Goal: Communication & Community: Answer question/provide support

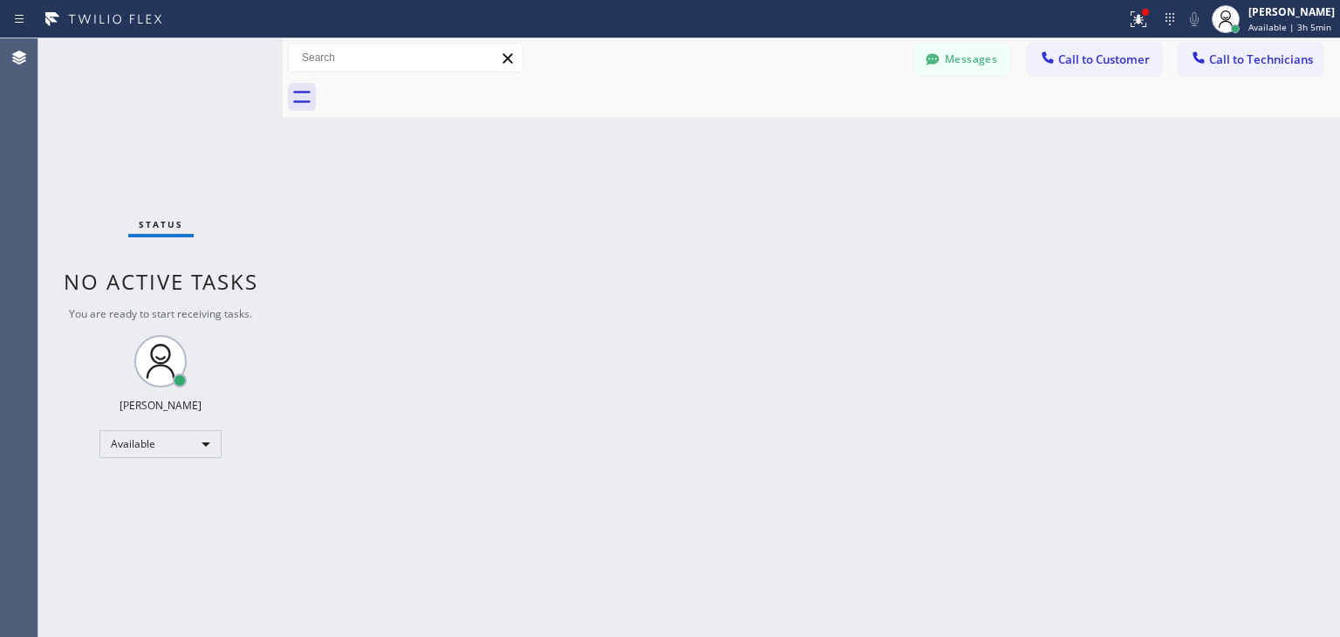
scroll to position [650, 0]
click at [1232, 57] on span "Call to Technicians" at bounding box center [1261, 59] width 104 height 16
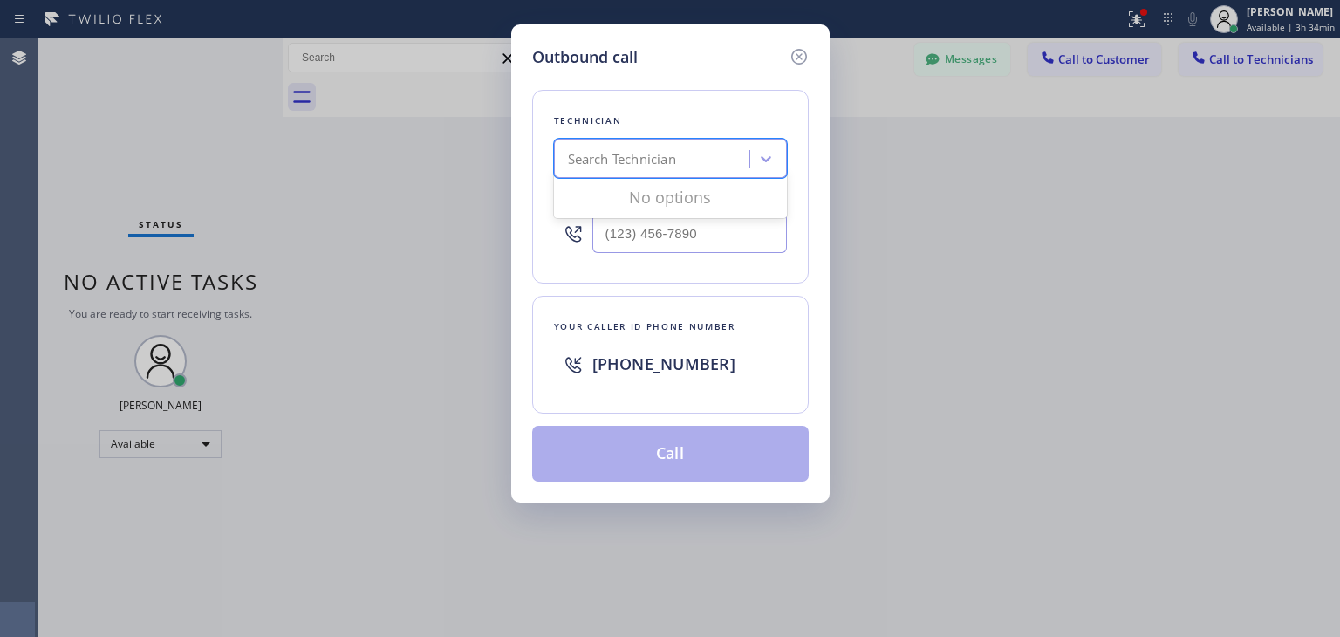
click at [659, 160] on div "Search Technician" at bounding box center [622, 159] width 108 height 20
type input "ibragim"
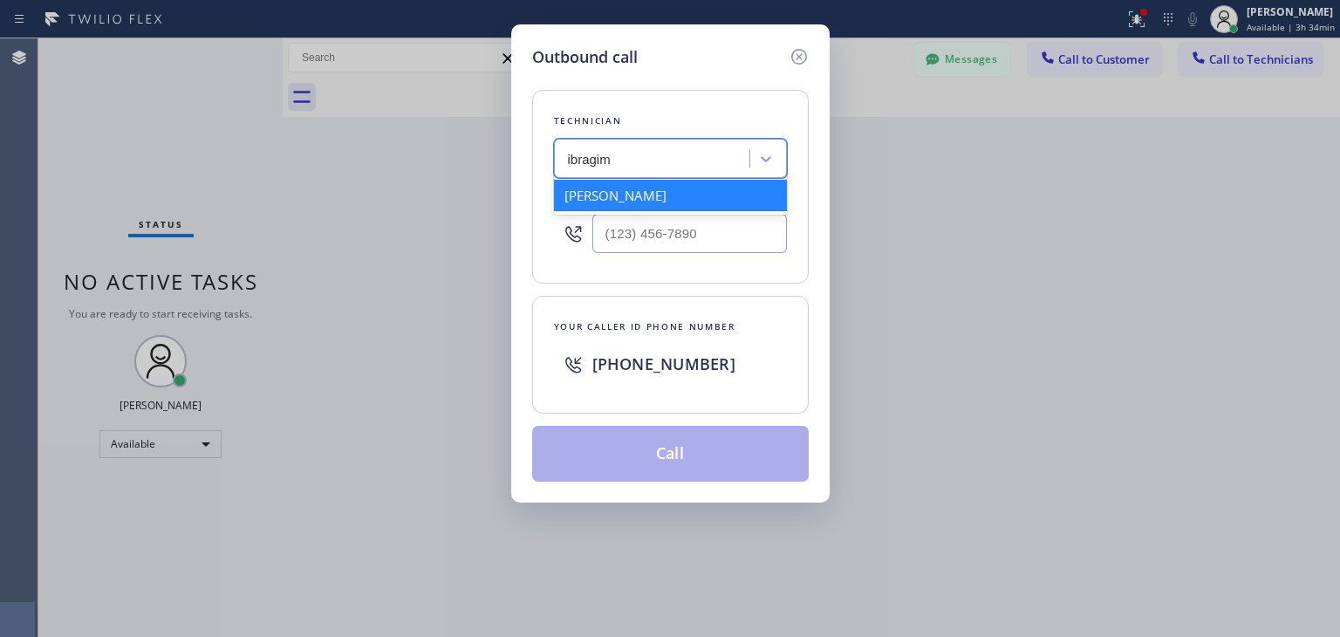
click at [640, 185] on div "[PERSON_NAME]" at bounding box center [670, 195] width 233 height 31
type input "[PHONE_NUMBER]"
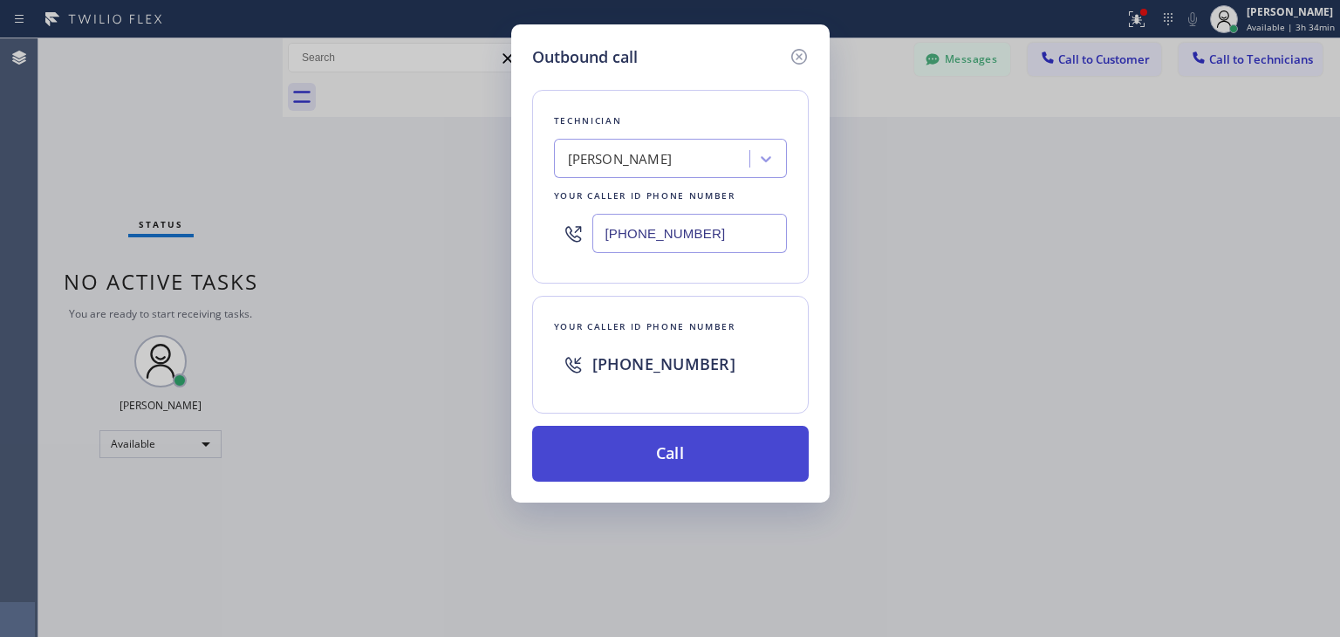
click at [620, 433] on button "Call" at bounding box center [670, 454] width 277 height 56
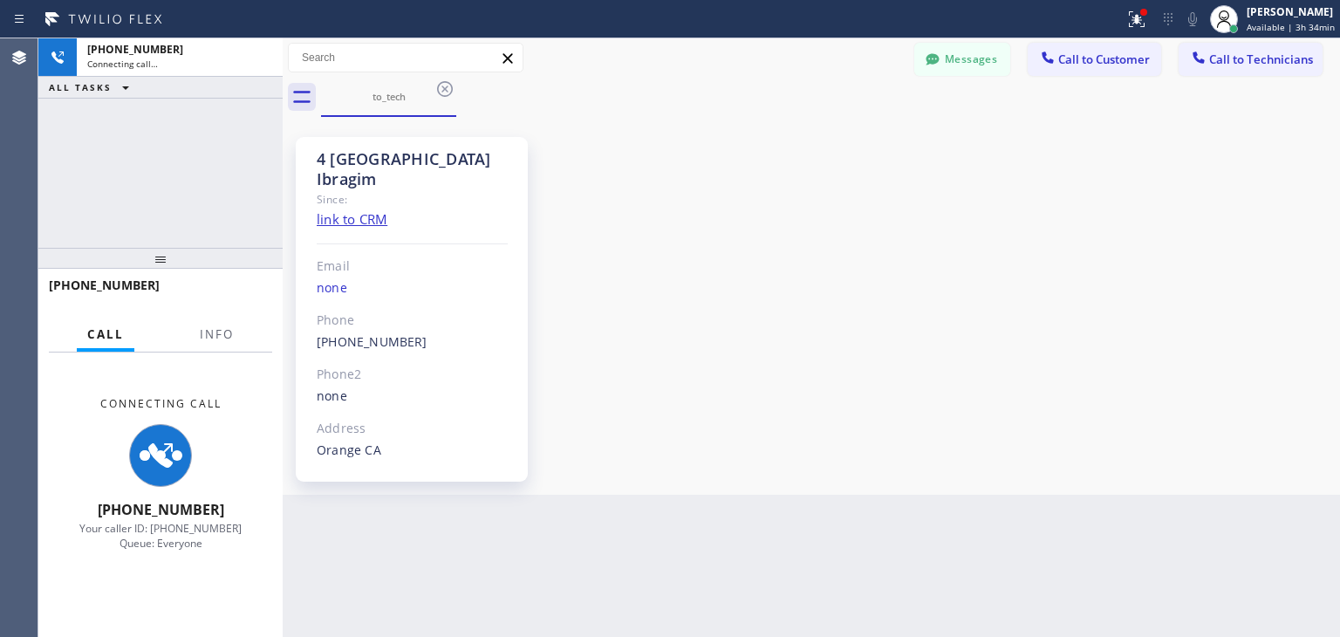
scroll to position [49, 0]
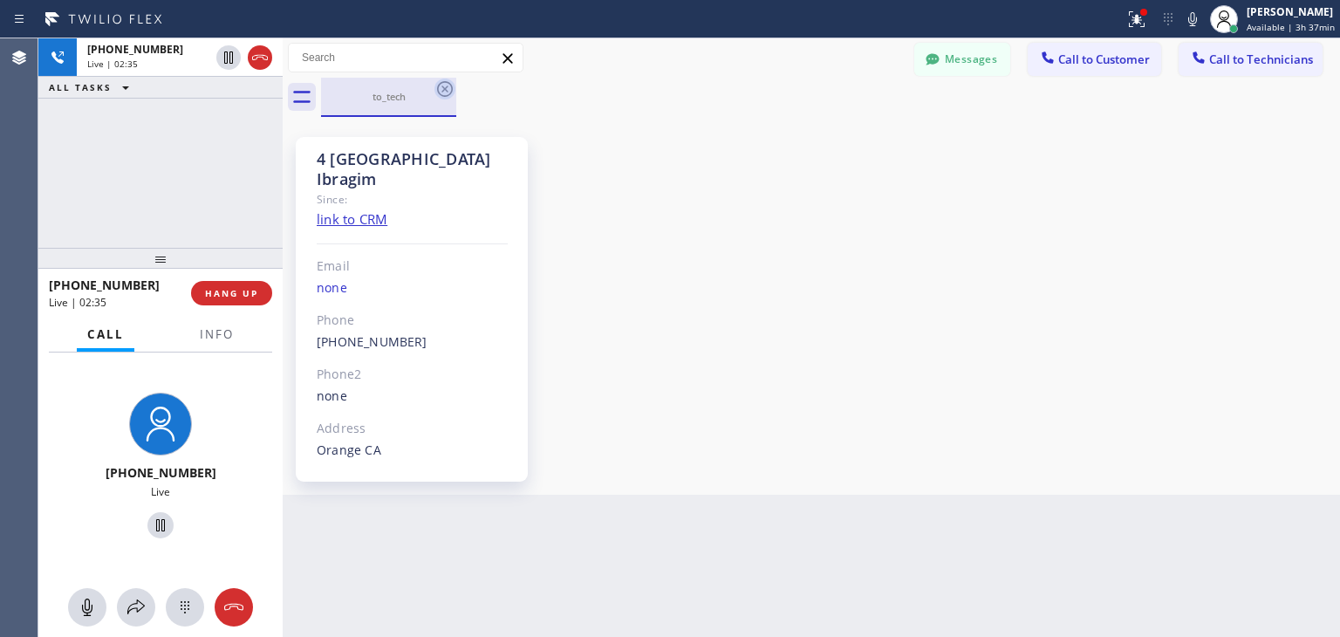
click at [445, 89] on icon at bounding box center [445, 89] width 16 height 16
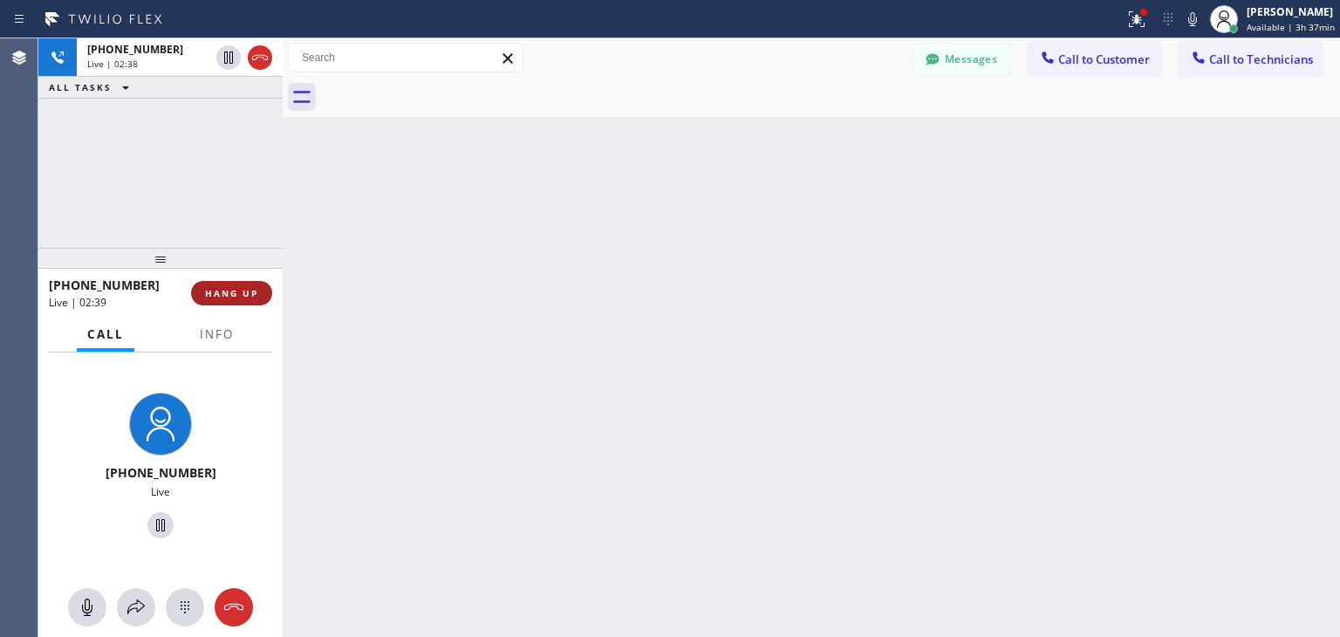
click at [234, 284] on button "HANG UP" at bounding box center [231, 293] width 81 height 24
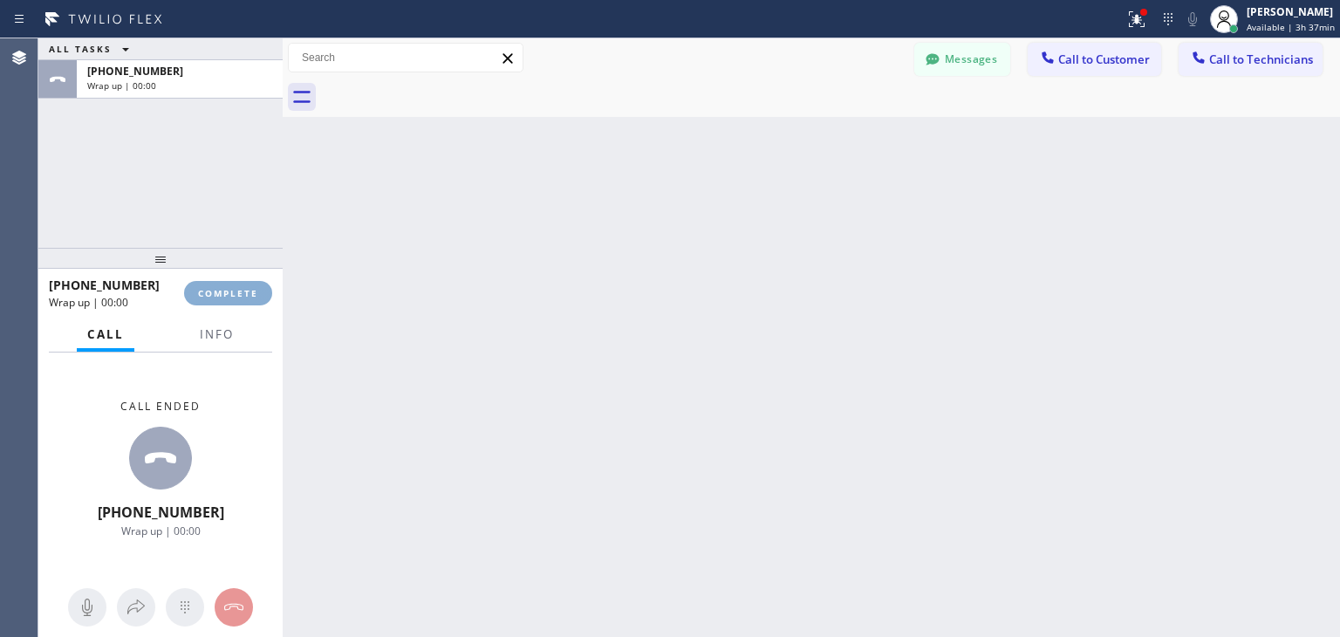
click at [234, 284] on button "COMPLETE" at bounding box center [228, 293] width 88 height 24
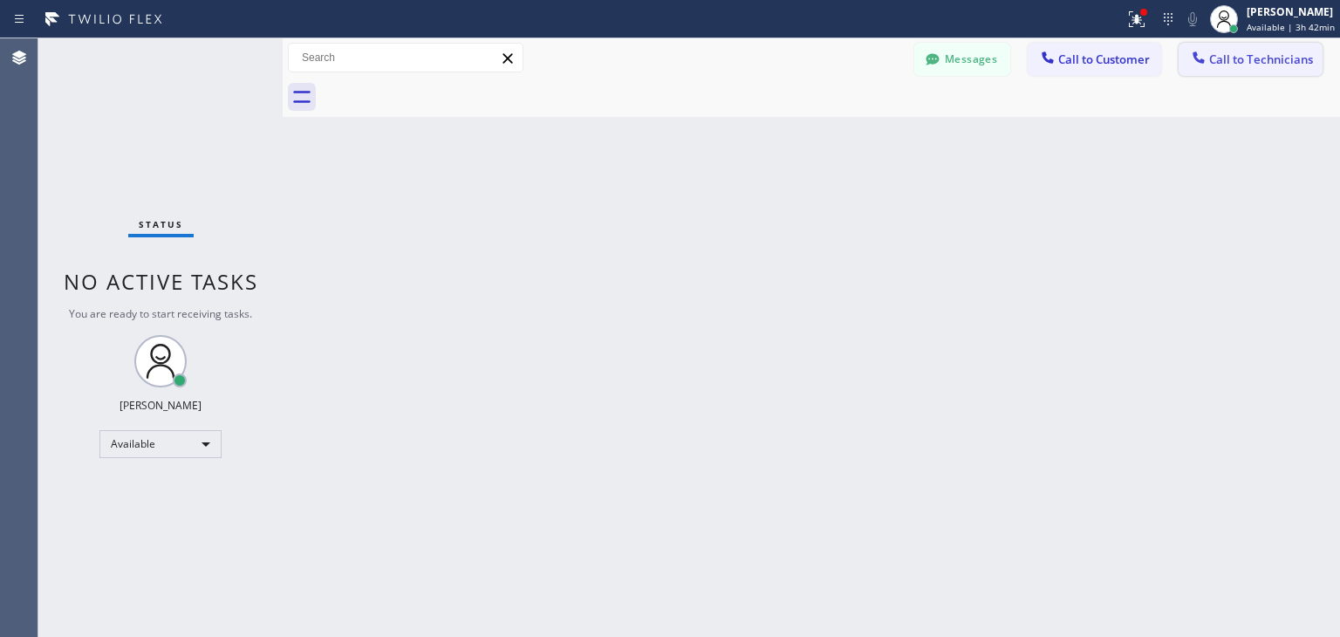
click at [1257, 57] on span "Call to Technicians" at bounding box center [1261, 59] width 104 height 16
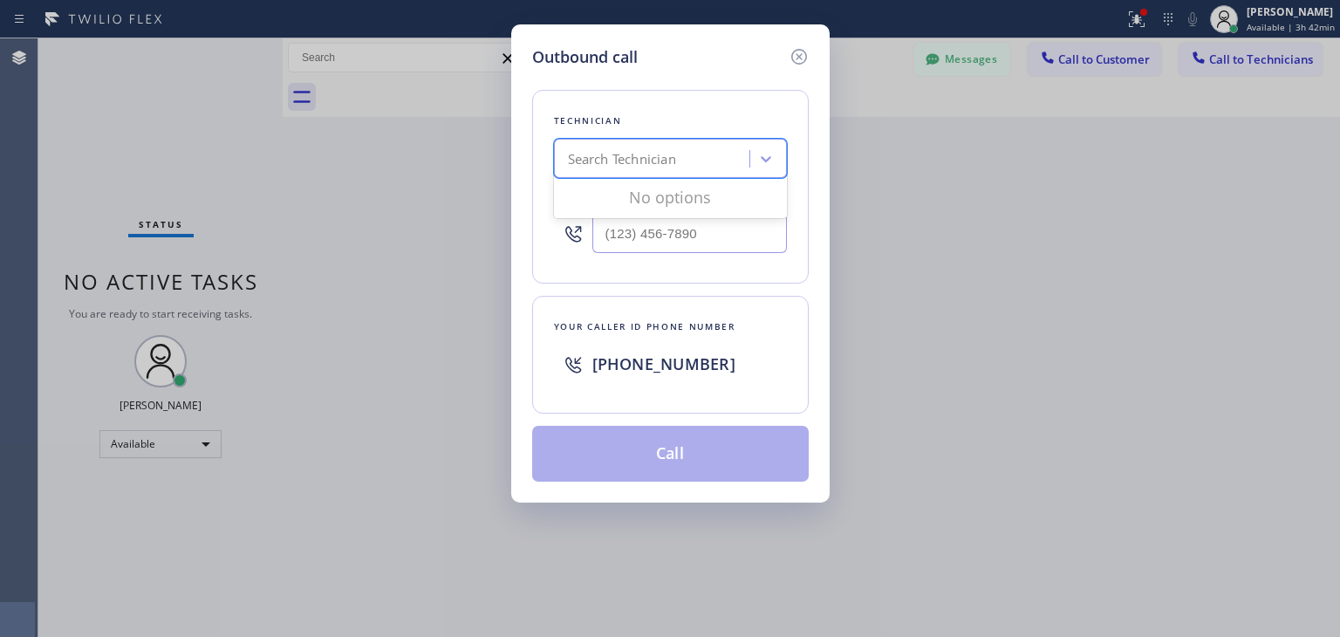
click at [684, 159] on div "Search Technician" at bounding box center [654, 159] width 190 height 31
type input "d"
click at [796, 59] on icon at bounding box center [799, 57] width 16 height 16
